Goal: Transaction & Acquisition: Download file/media

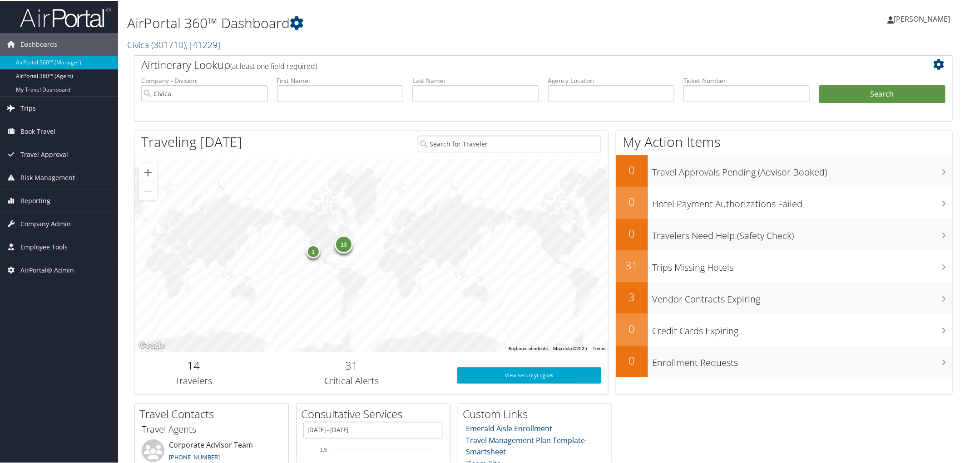
click at [25, 109] on span "Trips" at bounding box center [27, 107] width 15 height 23
click at [23, 118] on span "Trips" at bounding box center [27, 107] width 15 height 23
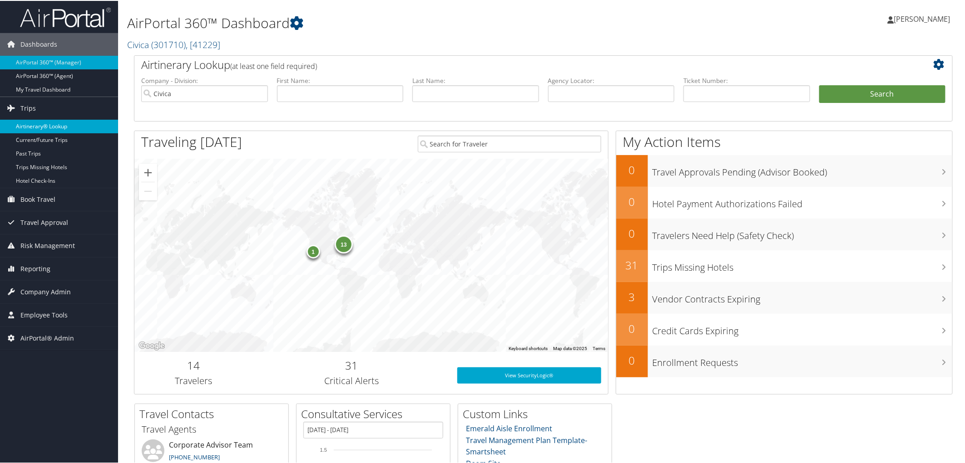
click at [24, 128] on link "Airtinerary® Lookup" at bounding box center [59, 126] width 118 height 14
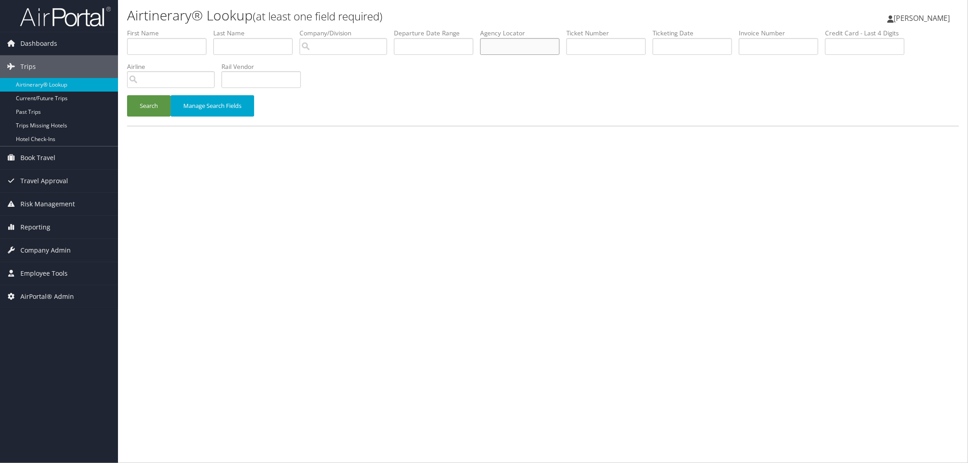
click at [560, 50] on input "text" at bounding box center [519, 46] width 79 height 17
click at [608, 39] on input "text" at bounding box center [605, 46] width 79 height 17
paste input "0067310660173"
type input "0067310660173"
click at [132, 98] on button "Search" at bounding box center [149, 105] width 44 height 21
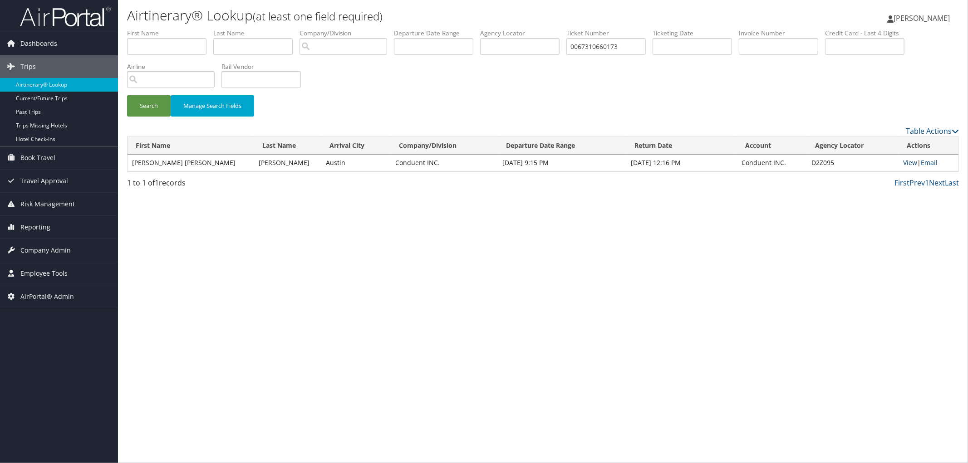
click at [903, 160] on link "View" at bounding box center [910, 162] width 14 height 9
click at [369, 72] on div "Search Manage Search Fields" at bounding box center [543, 77] width 846 height 97
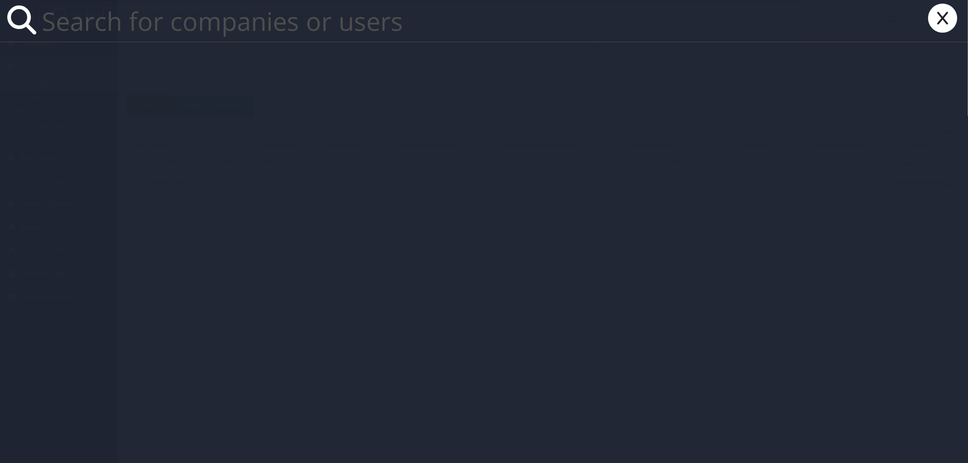
paste input "Shaun Blair"
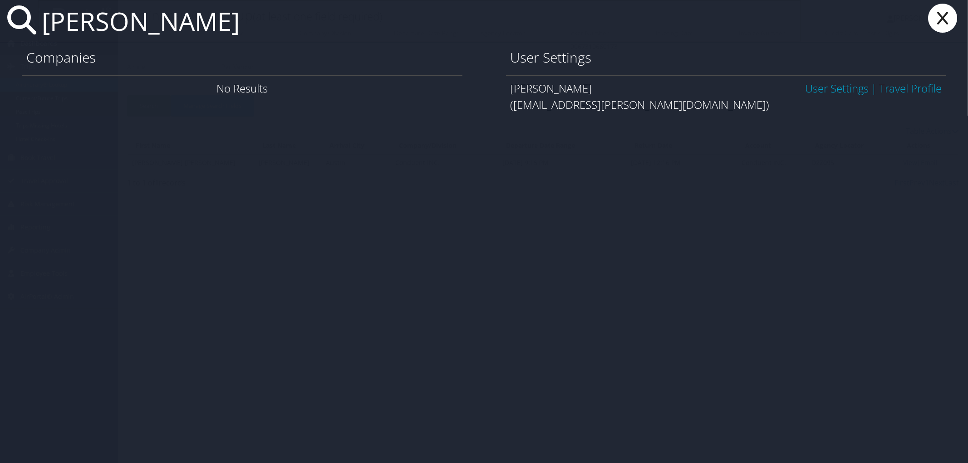
type input "Shaun Blair"
click at [946, 20] on icon at bounding box center [943, 18] width 36 height 29
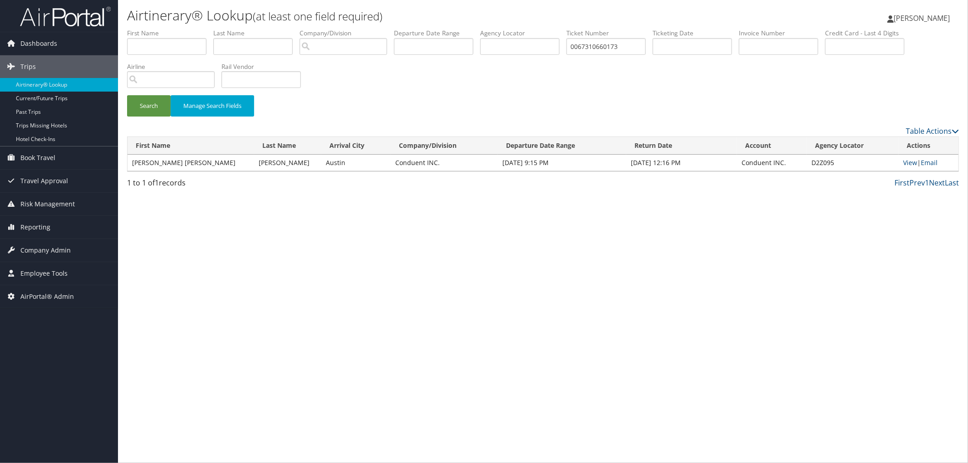
click at [356, 71] on div "Search Manage Search Fields" at bounding box center [543, 77] width 846 height 97
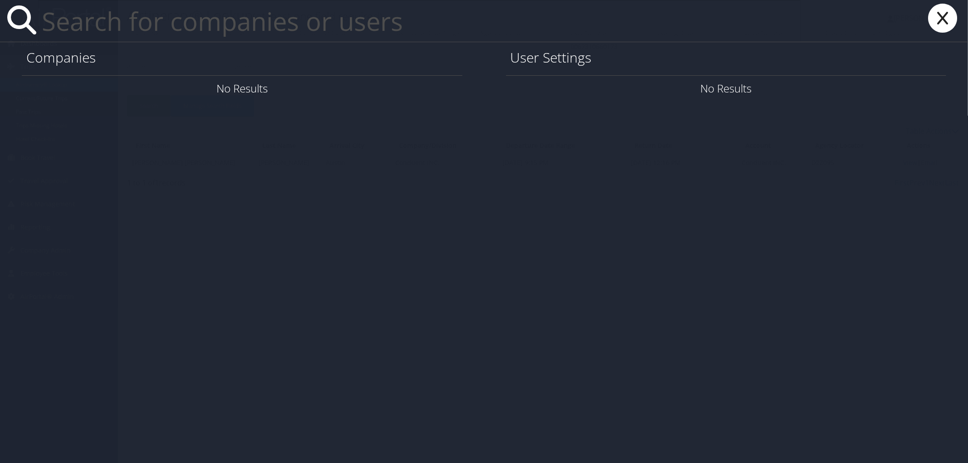
paste input "Aileen Semenetz"
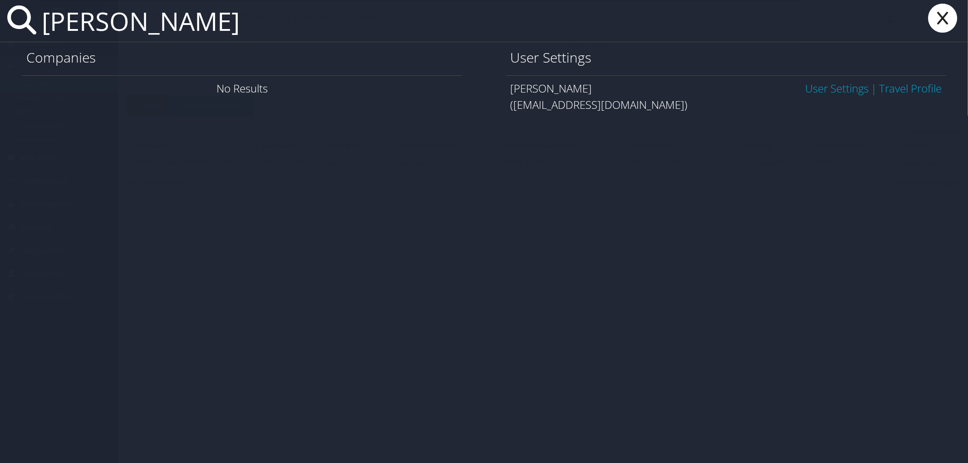
type input "Aileen Semenetz"
click at [828, 86] on link "User Settings" at bounding box center [837, 88] width 64 height 15
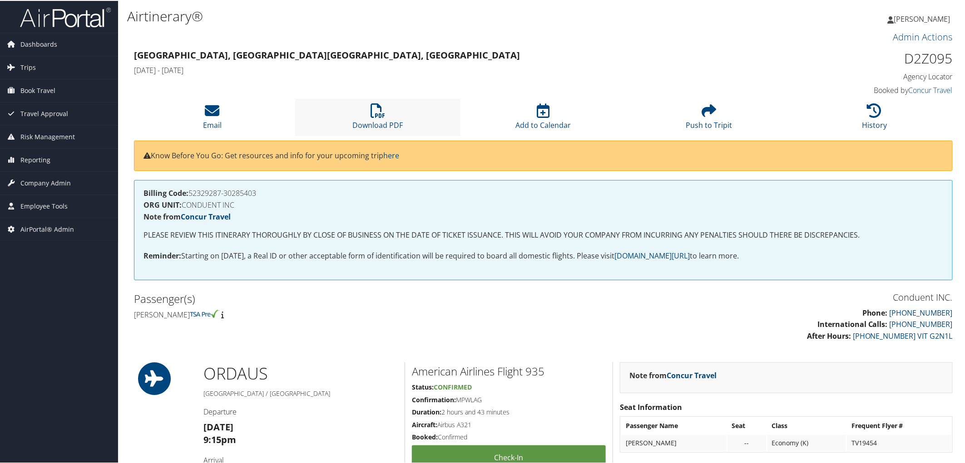
click at [374, 118] on li "Download PDF" at bounding box center [378, 116] width 166 height 37
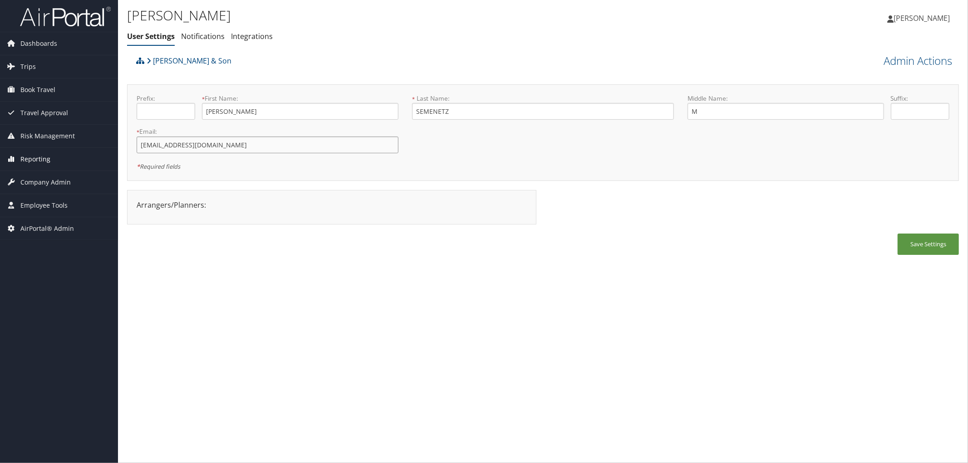
drag, startPoint x: 214, startPoint y: 152, endPoint x: 115, endPoint y: 153, distance: 99.0
click at [115, 153] on div "Dashboards AirPortal 360™ (Manager) AirPortal 360™ (Agent) My Travel Dashboard …" at bounding box center [484, 231] width 968 height 463
click at [323, 32] on ul "User Settings Notifications Integrations" at bounding box center [404, 37] width 555 height 16
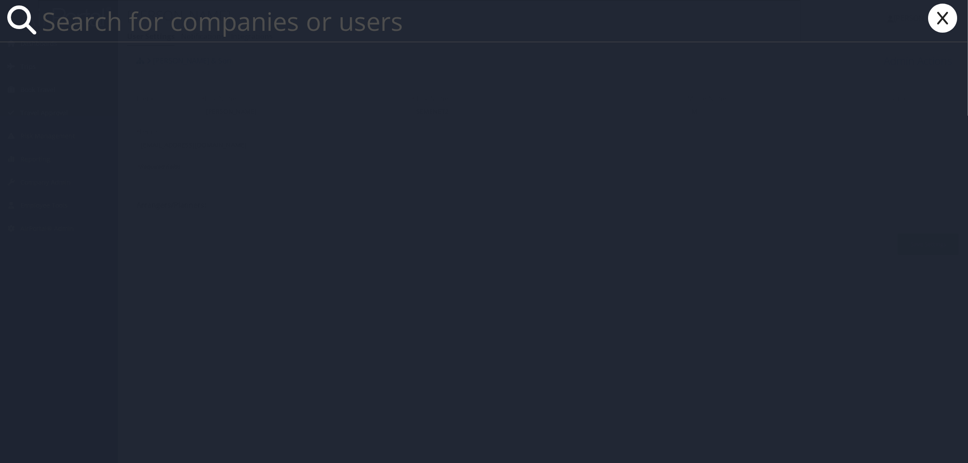
paste input "Henry Campa"
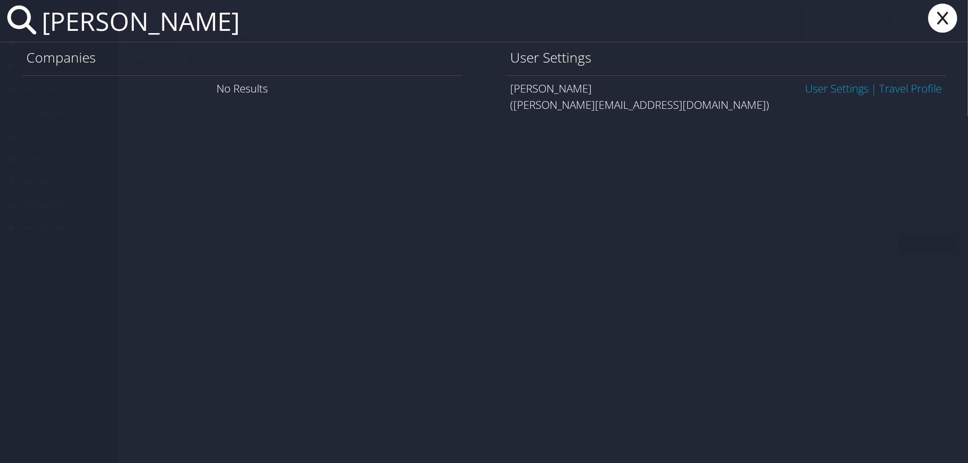
type input "Henry Campa"
click at [827, 85] on link "User Settings" at bounding box center [837, 88] width 64 height 15
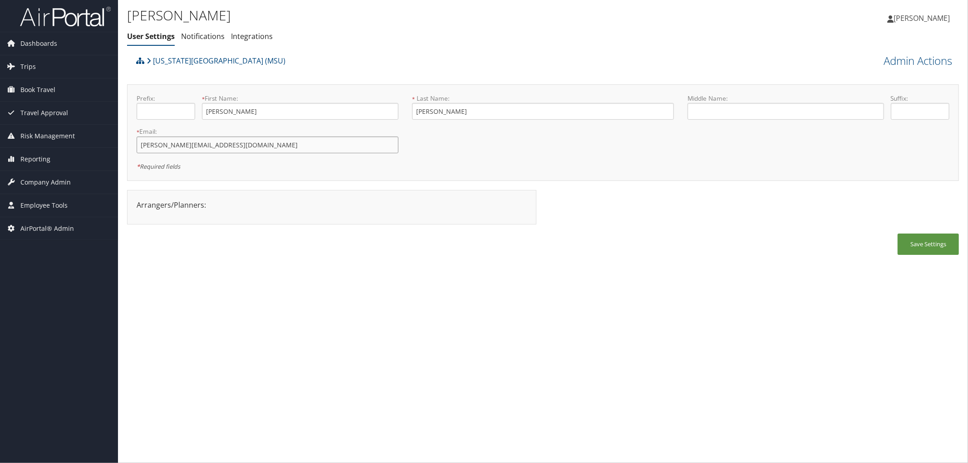
drag, startPoint x: 202, startPoint y: 149, endPoint x: 118, endPoint y: 154, distance: 84.6
click at [118, 154] on div "[PERSON_NAME] User Settings Notifications Integrations User Settings Notificati…" at bounding box center [543, 231] width 850 height 463
